Goal: Obtain resource: Download file/media

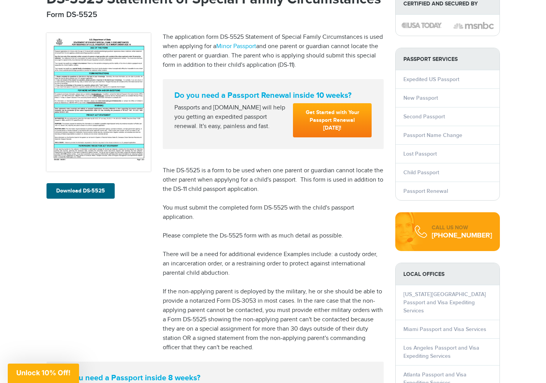
scroll to position [143, 0]
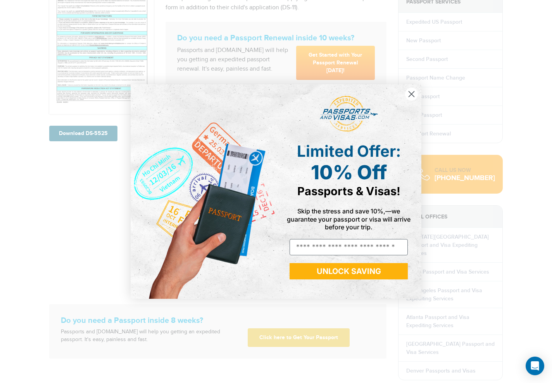
click at [407, 92] on circle "Close dialog" at bounding box center [411, 94] width 13 height 13
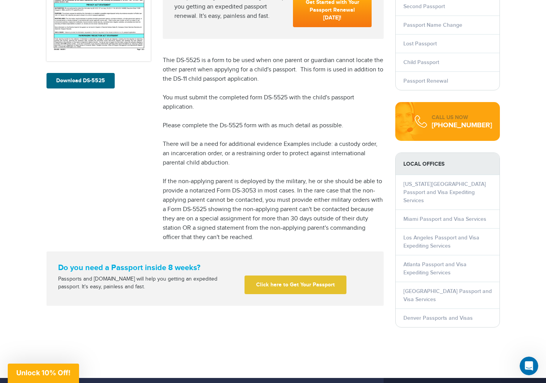
scroll to position [209, 0]
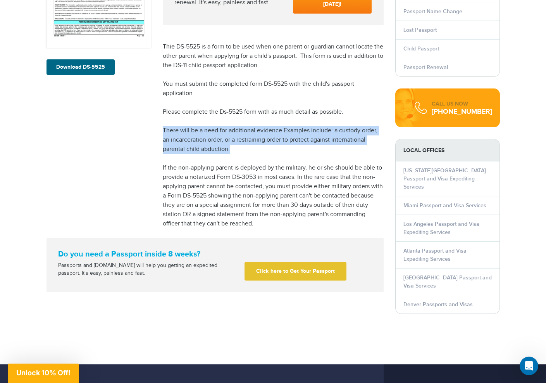
drag, startPoint x: 230, startPoint y: 149, endPoint x: 161, endPoint y: 132, distance: 71.4
click at [161, 132] on div "The application form DS-5525 Statement of Special Family Circumstances is used …" at bounding box center [273, 69] width 233 height 338
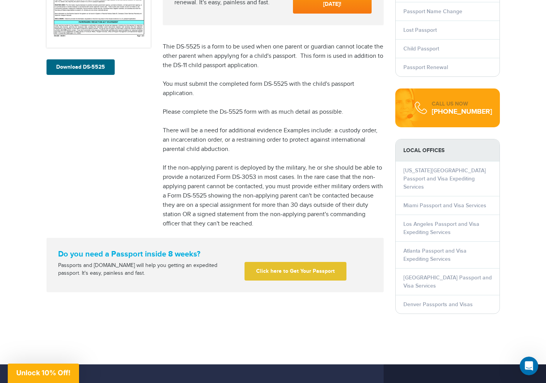
click at [238, 154] on div "The application form DS-5525 Statement of Special Family Circumstances is used …" at bounding box center [273, 69] width 233 height 338
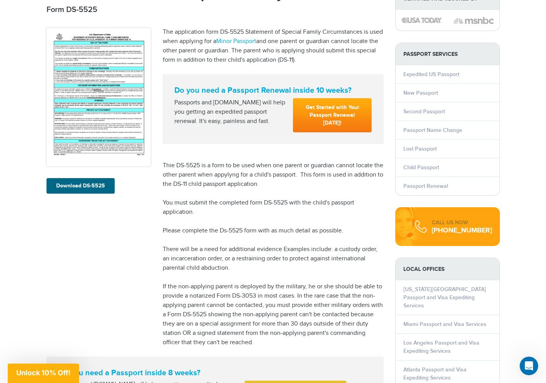
scroll to position [134, 0]
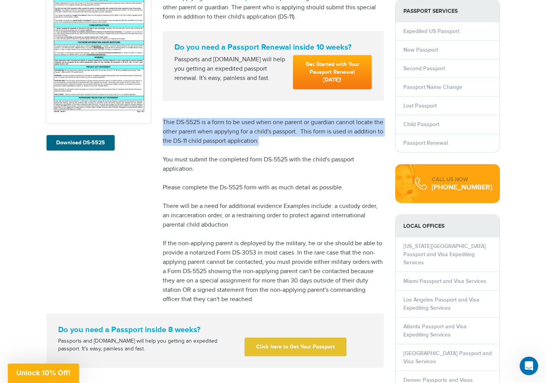
drag, startPoint x: 293, startPoint y: 143, endPoint x: 157, endPoint y: 119, distance: 138.1
click at [157, 119] on div "The application form DS-5525 Statement of Special Family Circumstances is used …" at bounding box center [273, 144] width 233 height 338
drag, startPoint x: 230, startPoint y: 226, endPoint x: 158, endPoint y: 217, distance: 72.7
click at [158, 217] on div "The application form DS-5525 Statement of Special Family Circumstances is used …" at bounding box center [273, 144] width 233 height 338
click at [258, 226] on p "There will be a need for additional evidence Examples include: a custody order,…" at bounding box center [273, 216] width 221 height 28
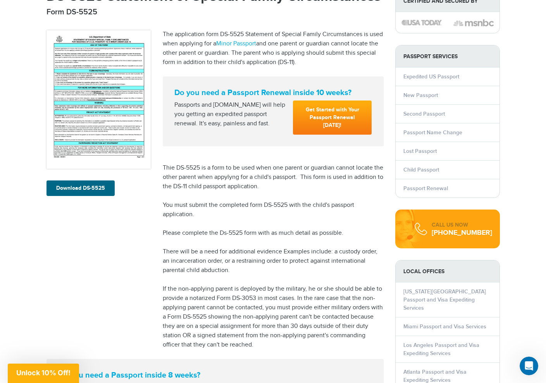
scroll to position [86, 0]
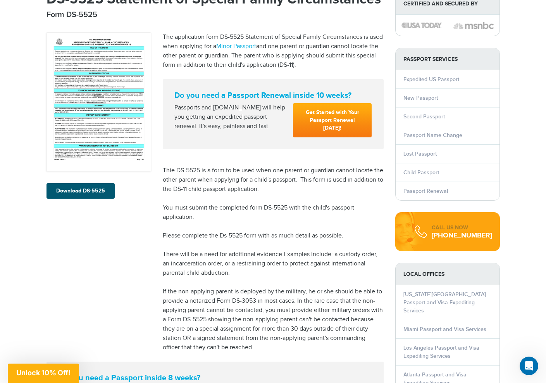
click at [86, 189] on link "Download DS-5525" at bounding box center [81, 191] width 68 height 16
